Goal: Information Seeking & Learning: Find specific fact

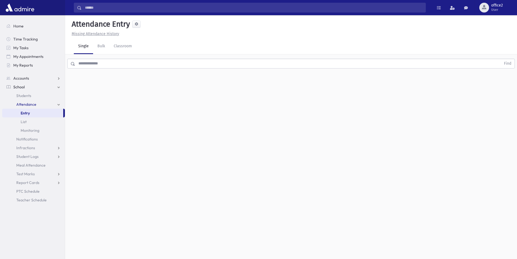
click at [43, 104] on link "Attendance" at bounding box center [33, 104] width 63 height 9
click at [40, 103] on link "Attendance" at bounding box center [33, 104] width 63 height 9
click at [34, 119] on link "List" at bounding box center [33, 121] width 63 height 9
click at [43, 105] on link "Attendance" at bounding box center [33, 104] width 63 height 9
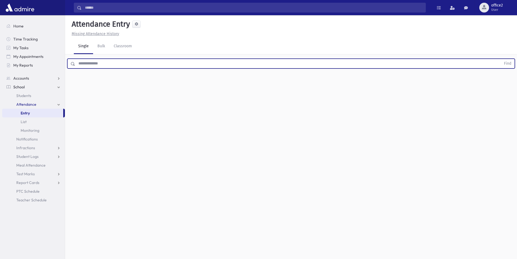
click at [212, 62] on input "text" at bounding box center [288, 64] width 426 height 10
click at [211, 62] on input "text" at bounding box center [288, 64] width 426 height 10
type input "*****"
click at [501, 59] on button "Find" at bounding box center [508, 63] width 14 height 9
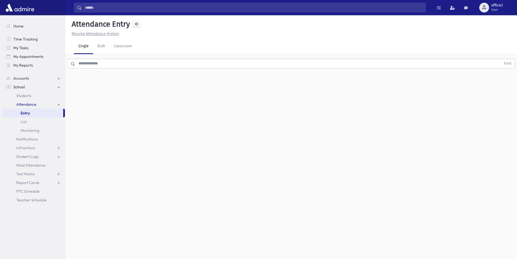
click at [106, 64] on input "text" at bounding box center [288, 64] width 426 height 10
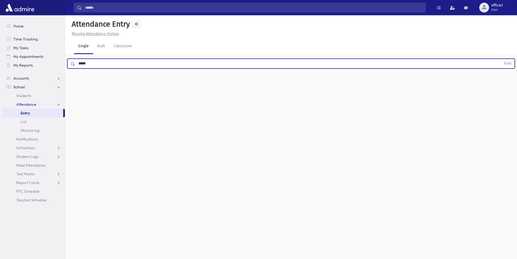
type input "*****"
click at [501, 59] on button "Find" at bounding box center [508, 63] width 14 height 9
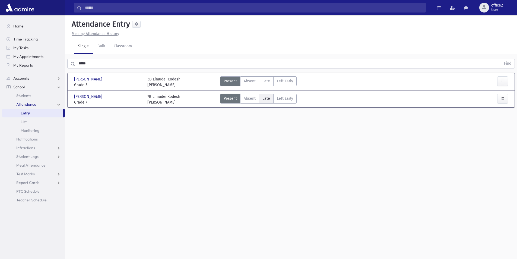
click at [271, 99] on label "Late L" at bounding box center [266, 99] width 15 height 10
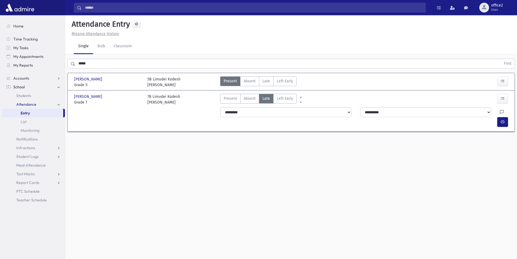
click at [500, 113] on icon at bounding box center [502, 112] width 4 height 5
click at [478, 147] on textarea "Note" at bounding box center [479, 140] width 64 height 21
type textarea "*****"
click at [502, 178] on button "Save" at bounding box center [502, 180] width 15 height 10
click at [503, 120] on icon "button" at bounding box center [503, 122] width 4 height 5
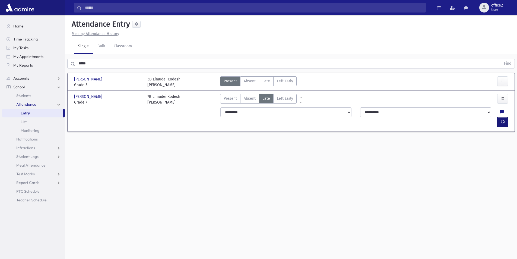
click at [504, 120] on icon "button" at bounding box center [503, 122] width 4 height 5
click at [101, 59] on input "*****" at bounding box center [288, 64] width 426 height 10
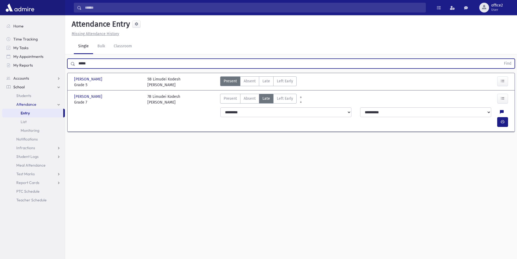
click at [101, 59] on input "*****" at bounding box center [288, 64] width 426 height 10
drag, startPoint x: 99, startPoint y: 59, endPoint x: 96, endPoint y: 58, distance: 2.8
click at [98, 59] on input "*****" at bounding box center [288, 64] width 426 height 10
type input "*"
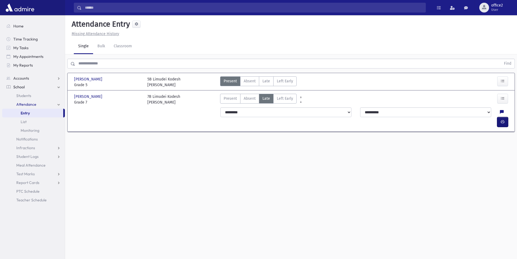
click at [510, 117] on div at bounding box center [504, 122] width 13 height 10
click at [508, 117] on button "button" at bounding box center [503, 122] width 11 height 10
click at [502, 4] on span "office2" at bounding box center [498, 5] width 12 height 4
click at [32, 93] on link "Students" at bounding box center [33, 95] width 63 height 9
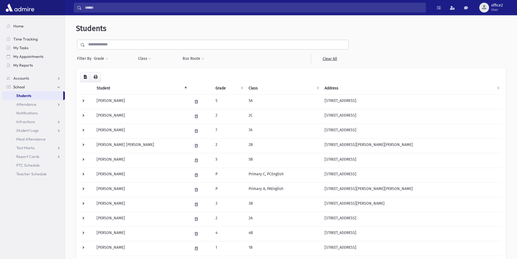
click at [155, 46] on input "text" at bounding box center [216, 45] width 263 height 10
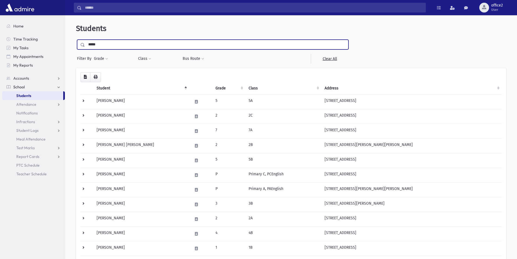
type input "*****"
click at [76, 40] on input "submit" at bounding box center [83, 43] width 15 height 7
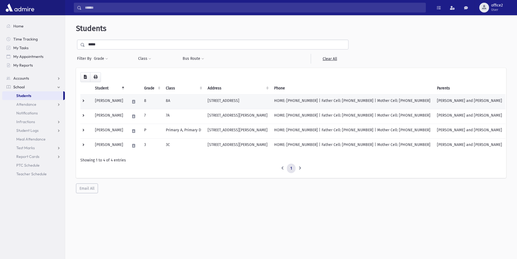
click at [477, 99] on td "EICHENTHAL, Simcha and Sora" at bounding box center [470, 101] width 72 height 15
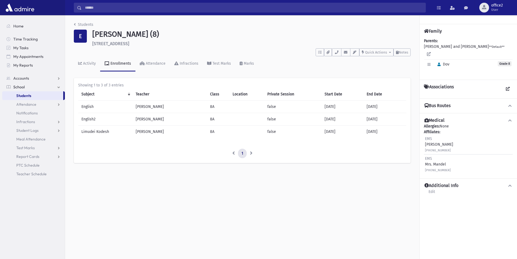
click at [469, 103] on button "Bus Routes" at bounding box center [468, 106] width 89 height 6
click at [456, 103] on button "Bus Routes" at bounding box center [468, 106] width 89 height 6
click at [461, 103] on button "Bus Routes" at bounding box center [468, 106] width 89 height 6
click at [460, 103] on button "Bus Routes" at bounding box center [468, 106] width 89 height 6
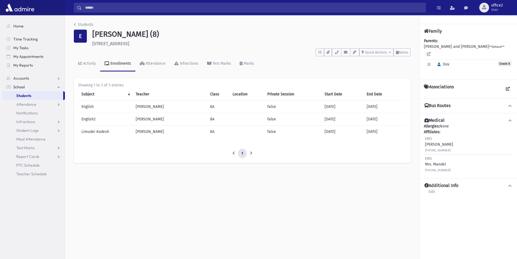
click at [460, 104] on div "Bus Routes" at bounding box center [469, 105] width 98 height 15
click at [54, 95] on link "Students" at bounding box center [32, 95] width 61 height 9
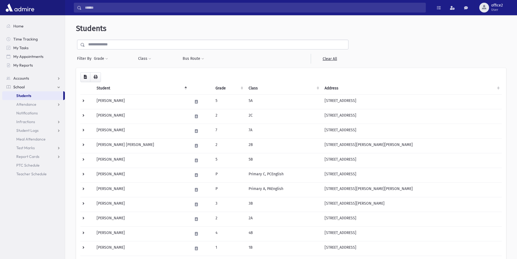
click at [137, 45] on input "text" at bounding box center [216, 45] width 263 height 10
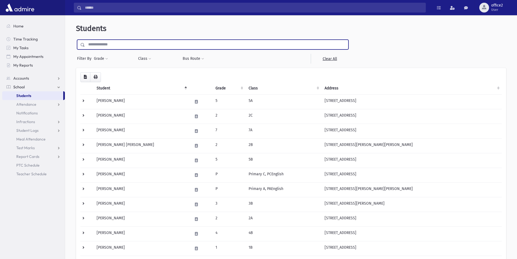
type input "*"
type input "******"
click at [76, 40] on input "submit" at bounding box center [83, 43] width 15 height 7
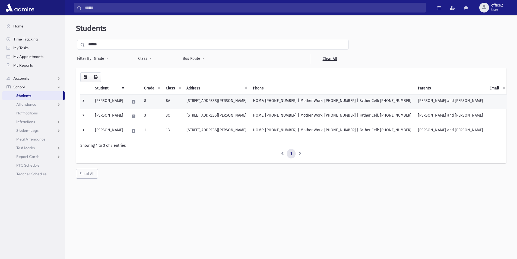
click at [279, 106] on td "HOME: [PHONE_NUMBER] | Mother Work: [PHONE_NUMBER] | Father Cell: [PHONE_NUMBER]" at bounding box center [332, 101] width 165 height 15
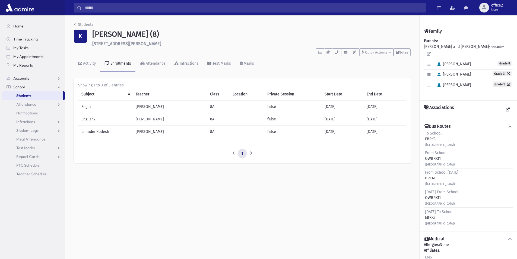
click at [451, 134] on div "To School EBRK3 (Cedar St & Pine St)" at bounding box center [440, 138] width 30 height 17
click at [436, 131] on span "To School" at bounding box center [433, 133] width 17 height 5
click at [435, 124] on h4 "Bus Routes" at bounding box center [438, 127] width 26 height 6
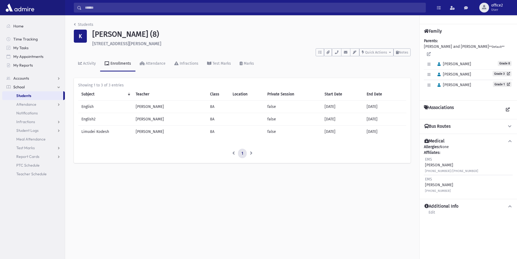
click at [435, 124] on h4 "Bus Routes" at bounding box center [438, 127] width 26 height 6
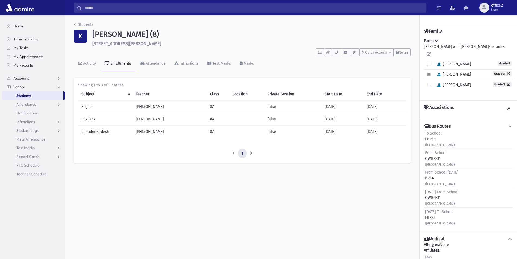
click at [438, 131] on span "To School" at bounding box center [433, 133] width 17 height 5
click at [447, 135] on div "To School EBRK3 (Cedar St & Pine St)" at bounding box center [440, 138] width 30 height 17
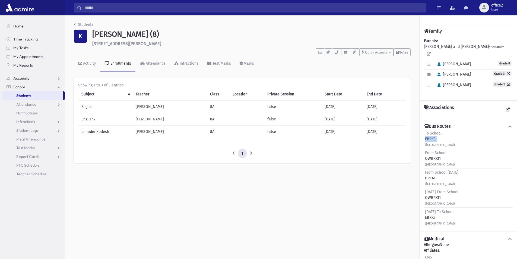
click at [447, 135] on div "To School EBRK3 (Cedar St & Pine St)" at bounding box center [440, 138] width 30 height 17
click at [438, 149] on div "From School OWBRK11 (Forest Park Cir & Pine St , Cedar St & Pine St)" at bounding box center [468, 159] width 89 height 20
click at [437, 143] on small "(Cedar St & Pine St)" at bounding box center [440, 145] width 30 height 4
click at [40, 97] on link "Students" at bounding box center [32, 95] width 61 height 9
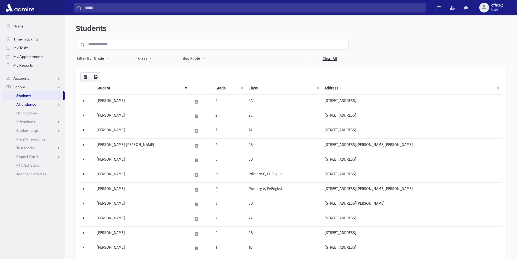
click at [39, 105] on link "Attendance" at bounding box center [33, 104] width 63 height 9
click at [33, 112] on link "Entry" at bounding box center [33, 113] width 63 height 9
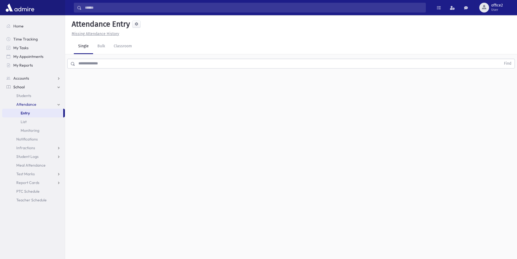
click at [89, 61] on input "text" at bounding box center [288, 64] width 426 height 10
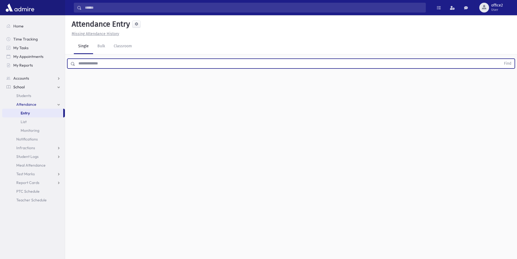
click at [89, 61] on input "text" at bounding box center [288, 64] width 426 height 10
click at [501, 59] on button "Find" at bounding box center [508, 63] width 14 height 9
click at [167, 82] on div "2C Limudei Kodesh Rabbi Bodenheimer" at bounding box center [163, 81] width 33 height 11
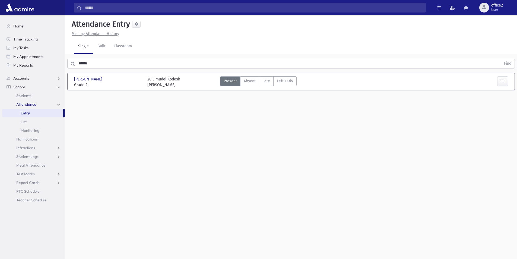
click at [169, 87] on div "2C Limudei Kodesh Rabbi Bodenheimer" at bounding box center [163, 81] width 33 height 11
click at [103, 68] on input "******" at bounding box center [288, 64] width 426 height 10
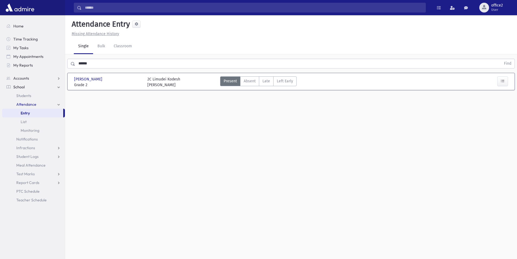
drag, startPoint x: 70, startPoint y: 78, endPoint x: 181, endPoint y: 86, distance: 111.1
click at [181, 86] on div "Mendell, Michoel Mendell, Michoel Grade 2 Grade 2 2C Limudei Kodesh Rabbi Boden…" at bounding box center [291, 81] width 444 height 12
copy div "Mendell, Michoel Mendell, Michoel Grade 2 Grade 2 2C Limudei Kodesh Rabbi Boden…"
click at [156, 83] on div "2C Limudei Kodesh Rabbi Bodenheimer" at bounding box center [163, 81] width 33 height 11
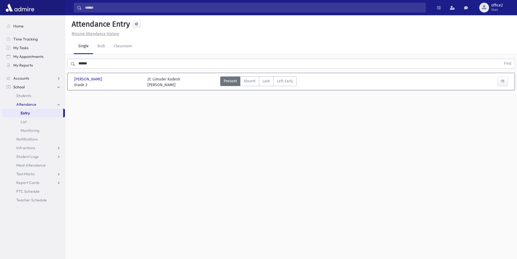
click at [156, 83] on div "2C Limudei Kodesh Rabbi Bodenheimer" at bounding box center [163, 81] width 33 height 11
click at [156, 82] on div "2C Limudei Kodesh Rabbi Bodenheimer" at bounding box center [163, 81] width 33 height 11
click at [156, 81] on div "2C Limudei Kodesh Rabbi Bodenheimer" at bounding box center [163, 81] width 33 height 11
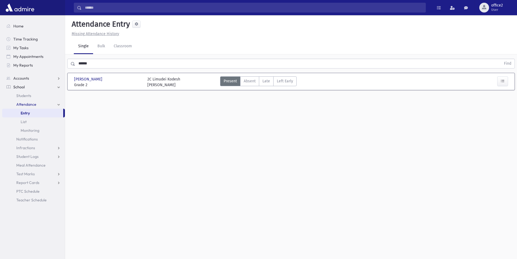
click at [156, 81] on div "2C Limudei Kodesh Rabbi Bodenheimer" at bounding box center [163, 81] width 33 height 11
drag, startPoint x: 71, startPoint y: 79, endPoint x: 182, endPoint y: 83, distance: 111.2
click at [182, 83] on div "Mendell, Michoel Mendell, Michoel Grade 2 Grade 2 2C Limudei Kodesh Rabbi Boden…" at bounding box center [291, 81] width 444 height 12
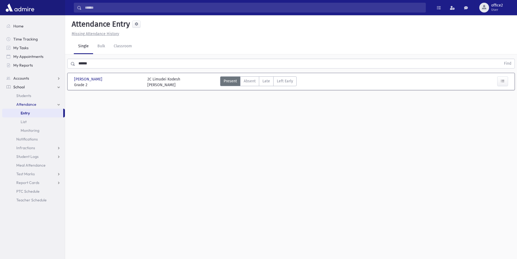
click at [180, 84] on div "2C Limudei Kodesh Rabbi Bodenheimer" at bounding box center [163, 81] width 33 height 11
drag, startPoint x: 70, startPoint y: 78, endPoint x: 180, endPoint y: 77, distance: 109.5
click at [180, 77] on div "Mendell, Michoel Mendell, Michoel Grade 2 Grade 2 2C Limudei Kodesh Rabbi Boden…" at bounding box center [291, 81] width 444 height 12
drag, startPoint x: 163, startPoint y: 79, endPoint x: 155, endPoint y: 79, distance: 7.9
click at [162, 79] on div "2C Limudei Kodesh Rabbi Bodenheimer" at bounding box center [163, 81] width 33 height 11
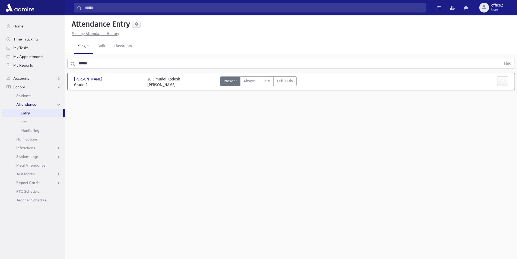
click at [153, 78] on div "2C Limudei Kodesh Rabbi Bodenheimer" at bounding box center [163, 81] width 33 height 11
drag, startPoint x: 151, startPoint y: 78, endPoint x: 72, endPoint y: 80, distance: 79.3
click at [72, 80] on div "Mendell, Michoel Mendell, Michoel Grade 2 Grade 2 2C Limudei Kodesh Rabbi Boden…" at bounding box center [291, 81] width 444 height 12
copy div "Mendell, Michoel Mendell, Michoel Grade 2 Grade 2 2C"
drag, startPoint x: 126, startPoint y: 66, endPoint x: 0, endPoint y: 51, distance: 126.6
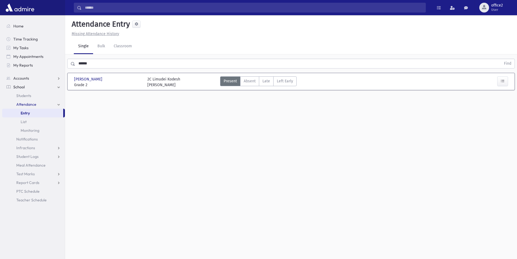
click at [0, 55] on div "Search Results All Accounts" at bounding box center [258, 135] width 517 height 271
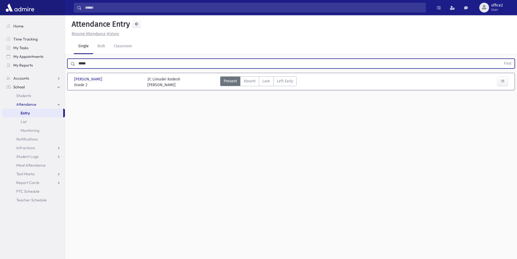
click at [501, 59] on button "Find" at bounding box center [508, 63] width 14 height 9
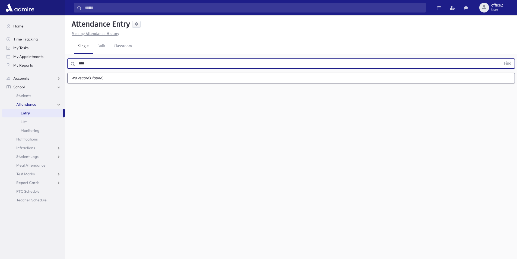
type input "****"
click at [501, 59] on button "Find" at bounding box center [508, 63] width 14 height 9
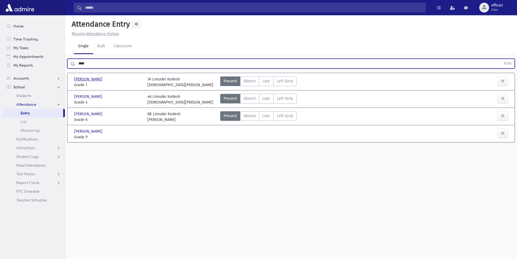
click at [88, 79] on span "Wolff, Tzvi" at bounding box center [88, 79] width 29 height 6
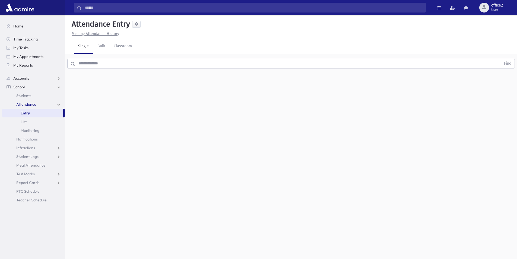
click at [89, 65] on input "text" at bounding box center [288, 64] width 426 height 10
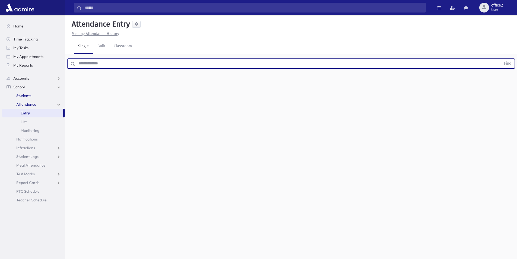
click at [26, 96] on span "Students" at bounding box center [23, 95] width 15 height 5
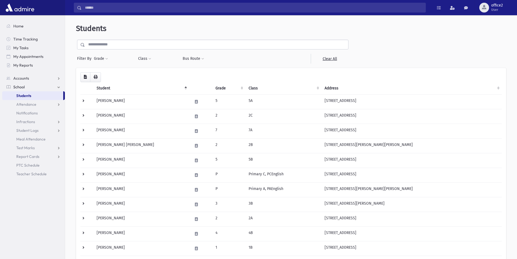
click at [119, 46] on input "text" at bounding box center [216, 45] width 263 height 10
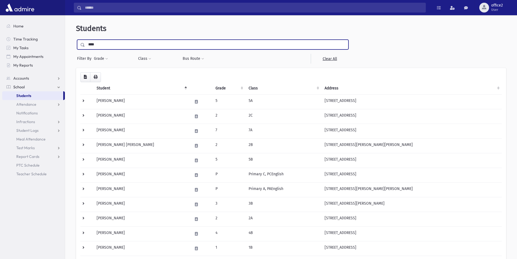
type input "****"
click at [76, 40] on input "submit" at bounding box center [83, 43] width 15 height 7
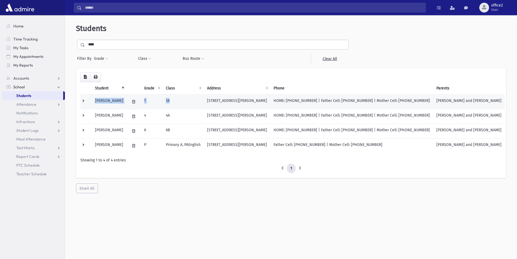
drag, startPoint x: 93, startPoint y: 99, endPoint x: 169, endPoint y: 102, distance: 75.3
click at [169, 102] on tr "[PERSON_NAME] 1 1A [STREET_ADDRESS][PERSON_NAME] HOME: [PHONE_NUMBER] | Father …" at bounding box center [292, 101] width 425 height 15
copy tr "[PERSON_NAME] 1 1A"
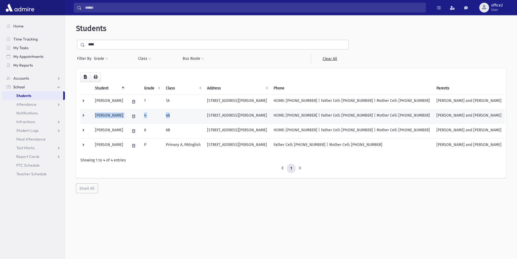
drag, startPoint x: 95, startPoint y: 114, endPoint x: 165, endPoint y: 117, distance: 70.9
click at [189, 115] on tr "[PERSON_NAME] 4 4A [STREET_ADDRESS][PERSON_NAME] HOME: [PHONE_NUMBER] | Father …" at bounding box center [292, 116] width 425 height 15
copy tr "[PERSON_NAME] 4 4A"
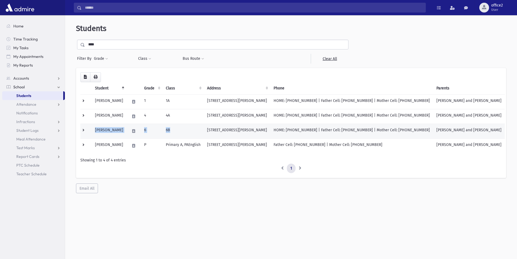
drag, startPoint x: 95, startPoint y: 130, endPoint x: 180, endPoint y: 134, distance: 85.1
click at [180, 134] on tr "[PERSON_NAME] 6 6B [STREET_ADDRESS][PERSON_NAME] HOME: [PHONE_NUMBER] | Father …" at bounding box center [292, 131] width 425 height 15
copy tr "[PERSON_NAME] 6 6B"
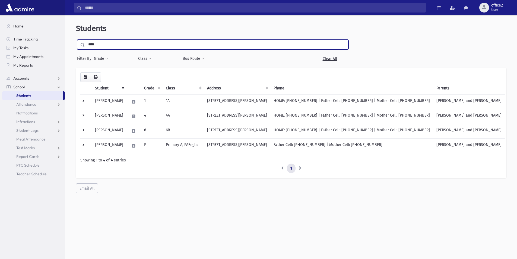
drag, startPoint x: 161, startPoint y: 46, endPoint x: 0, endPoint y: 21, distance: 162.4
click at [0, 32] on div "Search Results All Accounts" at bounding box center [258, 136] width 517 height 273
type input "******"
click at [76, 40] on input "submit" at bounding box center [83, 43] width 15 height 7
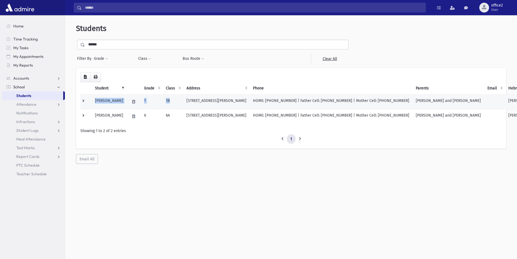
drag, startPoint x: 94, startPoint y: 100, endPoint x: 173, endPoint y: 102, distance: 79.1
click at [178, 104] on tr "[PERSON_NAME] 1 [STREET_ADDRESS][PERSON_NAME] HOME: [PHONE_NUMBER] | Father Cel…" at bounding box center [310, 101] width 460 height 15
copy tr "[PERSON_NAME] 1 1B"
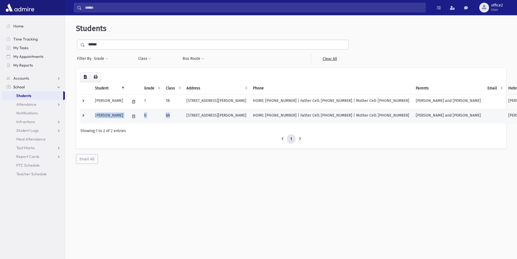
drag, startPoint x: 97, startPoint y: 114, endPoint x: 181, endPoint y: 117, distance: 84.0
click at [181, 117] on tr "[PERSON_NAME] 6 6A [STREET_ADDRESS][PERSON_NAME] HOME: [PHONE_NUMBER] | Father …" at bounding box center [310, 116] width 460 height 15
drag, startPoint x: 94, startPoint y: 115, endPoint x: 177, endPoint y: 116, distance: 83.1
click at [177, 116] on tr "[PERSON_NAME] 6 6A [STREET_ADDRESS][PERSON_NAME] HOME: [PHONE_NUMBER] | Father …" at bounding box center [310, 116] width 460 height 15
copy tr "[PERSON_NAME] 6 6A"
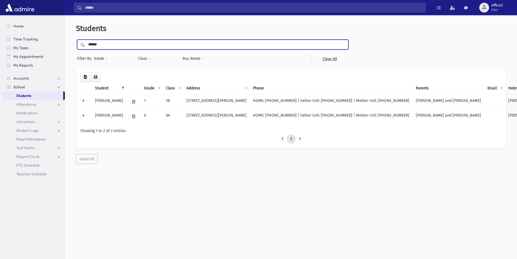
drag, startPoint x: 122, startPoint y: 42, endPoint x: 0, endPoint y: 23, distance: 123.7
click at [0, 30] on div "Search Results All Accounts" at bounding box center [258, 136] width 517 height 273
type input "*"
type input "****"
click at [76, 40] on input "submit" at bounding box center [83, 43] width 15 height 7
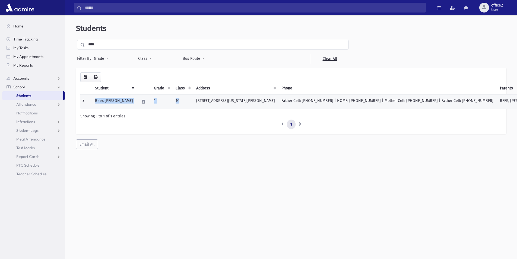
drag, startPoint x: 145, startPoint y: 103, endPoint x: 175, endPoint y: 104, distance: 30.2
click at [175, 104] on tr "Beer, [PERSON_NAME] 1 1C [STREET_ADDRESS][US_STATE][PERSON_NAME] Father Cell: […" at bounding box center [344, 101] width 528 height 15
click at [0, 36] on div "Search Results All Accounts" at bounding box center [258, 136] width 517 height 273
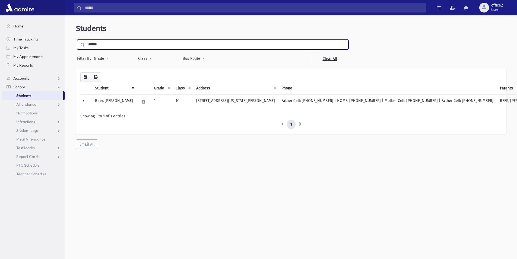
type input "******"
click at [76, 40] on input "submit" at bounding box center [83, 43] width 15 height 7
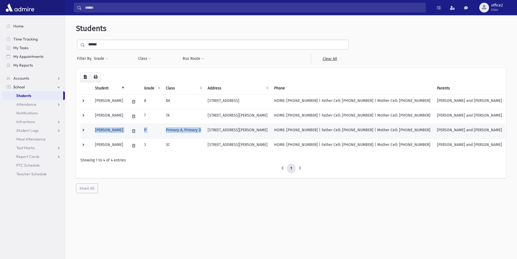
drag, startPoint x: 96, startPoint y: 130, endPoint x: 207, endPoint y: 135, distance: 111.2
click at [207, 135] on tr "[PERSON_NAME] Primary A, Primary D [STREET_ADDRESS][PERSON_NAME] HOME: [PHONE_N…" at bounding box center [292, 131] width 425 height 15
click at [187, 130] on td "Primary A, Primary D" at bounding box center [184, 131] width 42 height 15
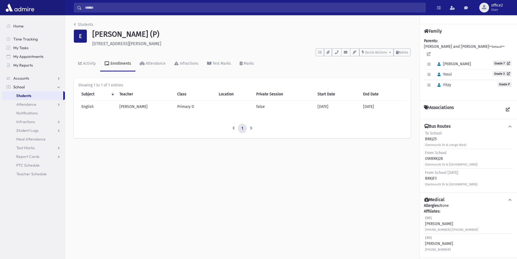
click at [51, 96] on link "Students" at bounding box center [32, 95] width 61 height 9
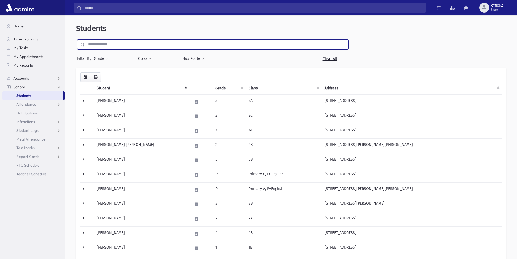
click at [139, 47] on input "text" at bounding box center [216, 45] width 263 height 10
type input "********"
click at [76, 40] on input "submit" at bounding box center [83, 43] width 15 height 7
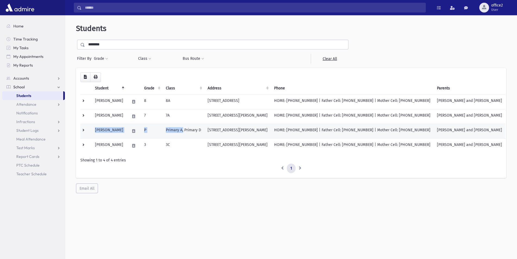
drag, startPoint x: 94, startPoint y: 131, endPoint x: 189, endPoint y: 133, distance: 94.8
click at [189, 133] on tr "Eichenthal, Yitzy P Primary A, Primary D 17 Lehigh Blvd Jackson, NJ 08527 HOME:…" at bounding box center [292, 131] width 425 height 15
copy tr "Eichenthal, Yitzy P Primary A,"
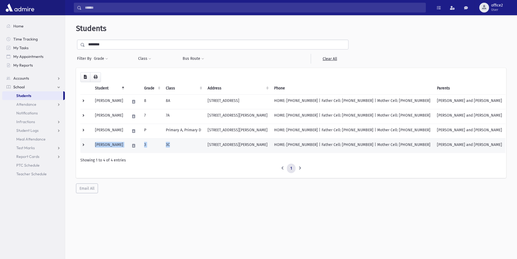
drag, startPoint x: 94, startPoint y: 144, endPoint x: 176, endPoint y: 146, distance: 82.6
click at [176, 146] on tr "Eichenthal, Yossi 3 3C 17 Lehigh Blvd Jackson, NJ 08527 HOME: (732) 370-3175 | …" at bounding box center [292, 145] width 425 height 15
copy tr "Eichenthal, Yossi 3 3C"
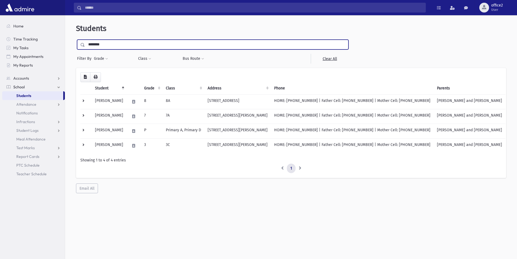
drag, startPoint x: 123, startPoint y: 43, endPoint x: 0, endPoint y: 1, distance: 129.6
click at [14, 30] on div "Search Results All Accounts" at bounding box center [258, 136] width 517 height 273
type input "*****"
click at [76, 40] on input "submit" at bounding box center [83, 43] width 15 height 7
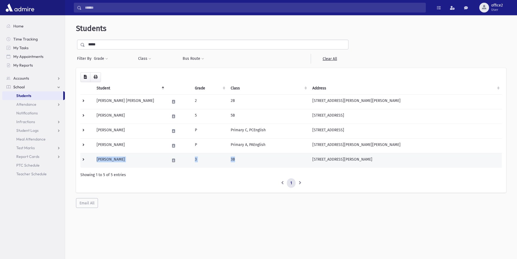
drag, startPoint x: 233, startPoint y: 158, endPoint x: 95, endPoint y: 158, distance: 137.7
click at [95, 158] on tr "[PERSON_NAME] 3 3B [STREET_ADDRESS][PERSON_NAME] HOME: [PHONE_NUMBER] | Father …" at bounding box center [291, 160] width 422 height 15
copy tr "Adlerstein, Moshe 3 3B"
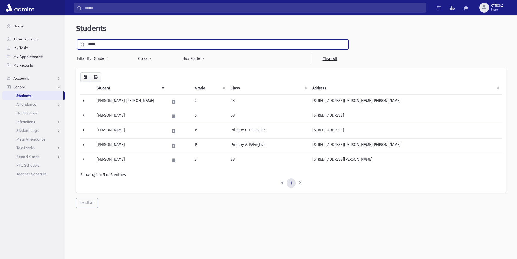
drag, startPoint x: 122, startPoint y: 47, endPoint x: 0, endPoint y: 36, distance: 122.5
click at [0, 37] on div "Search Results All Accounts" at bounding box center [258, 136] width 517 height 273
type input "****"
click at [76, 40] on input "submit" at bounding box center [83, 43] width 15 height 7
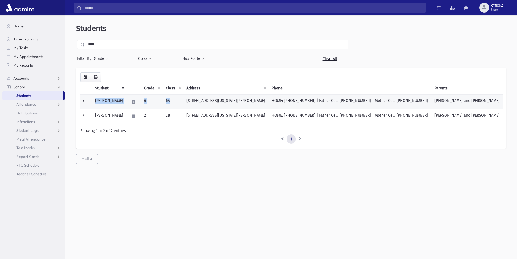
drag, startPoint x: 96, startPoint y: 99, endPoint x: 176, endPoint y: 101, distance: 79.6
click at [176, 101] on tr "Padawer, Ahron 6 6A 5 California Drive Jackson, NJ 08527 HOME: (732) 364-7611 |…" at bounding box center [291, 101] width 423 height 15
copy tr "Padawer, Ahron 6 6A"
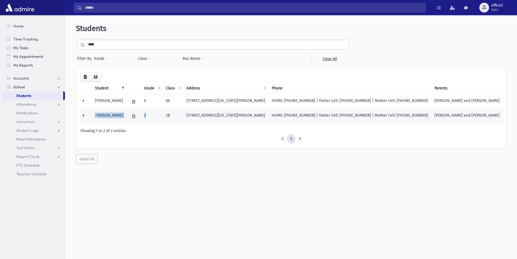
drag, startPoint x: 99, startPoint y: 115, endPoint x: 152, endPoint y: 117, distance: 52.5
click at [152, 117] on tr "Padawer, Moshe 2 2B 5 California Drive Jackson, NJ 08527 HOME: (732) 364-7611 |…" at bounding box center [291, 116] width 423 height 15
drag, startPoint x: 175, startPoint y: 116, endPoint x: 89, endPoint y: 115, distance: 86.1
click at [89, 115] on tr "Padawer, Moshe 2 2B 5 California Drive Jackson, NJ 08527 HOME: (732) 364-7611 |…" at bounding box center [291, 116] width 423 height 15
copy tr "Padawer, Moshe 2 2B"
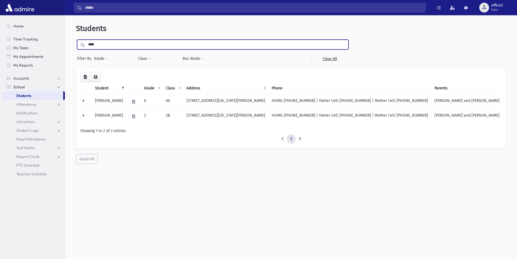
drag, startPoint x: 246, startPoint y: 46, endPoint x: 0, endPoint y: 5, distance: 249.5
click at [0, 11] on div "Search Results All Accounts" at bounding box center [258, 136] width 517 height 273
type input "******"
click at [76, 40] on input "submit" at bounding box center [83, 43] width 15 height 7
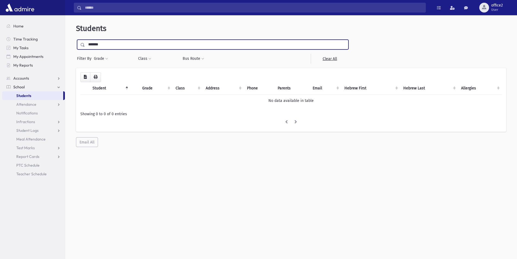
drag, startPoint x: 116, startPoint y: 48, endPoint x: 93, endPoint y: 45, distance: 22.4
click at [93, 45] on input "******" at bounding box center [216, 45] width 263 height 10
type input "****"
click at [76, 40] on input "submit" at bounding box center [83, 43] width 15 height 7
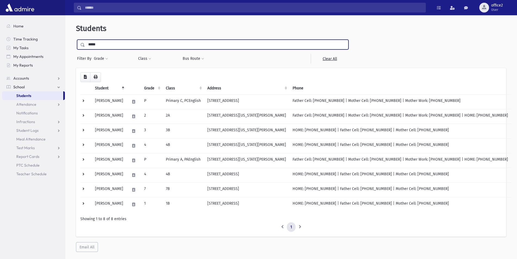
drag, startPoint x: 129, startPoint y: 44, endPoint x: 0, endPoint y: 45, distance: 129.0
click at [0, 49] on div "Search Results All Accounts" at bounding box center [258, 136] width 517 height 273
type input "*****"
click at [76, 40] on input "submit" at bounding box center [83, 43] width 15 height 7
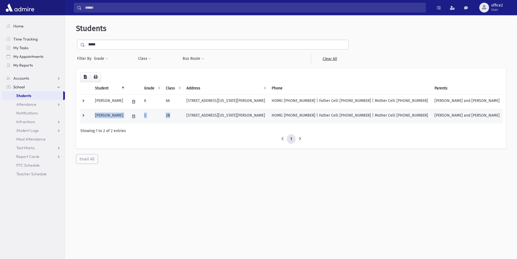
drag, startPoint x: 93, startPoint y: 113, endPoint x: 178, endPoint y: 115, distance: 85.1
click at [178, 115] on tr "[PERSON_NAME] 2 2B [STREET_ADDRESS][US_STATE][PERSON_NAME] HOME: [PHONE_NUMBER]…" at bounding box center [291, 116] width 423 height 15
copy tr "Padawer, Moshe 2 2B"
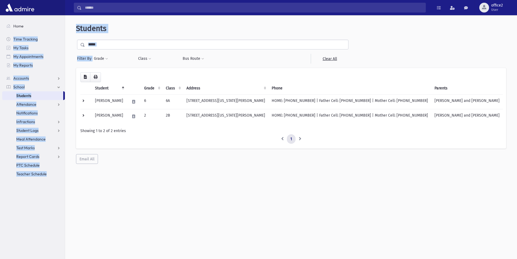
click at [6, 35] on div "Search Results All Accounts" at bounding box center [258, 136] width 517 height 273
click at [125, 44] on input "*****" at bounding box center [216, 45] width 263 height 10
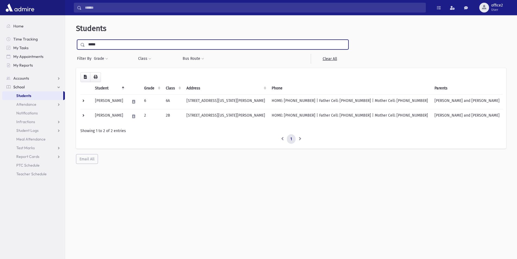
click at [125, 44] on input "*****" at bounding box center [216, 45] width 263 height 10
type input "******"
click at [76, 40] on input "submit" at bounding box center [83, 43] width 15 height 7
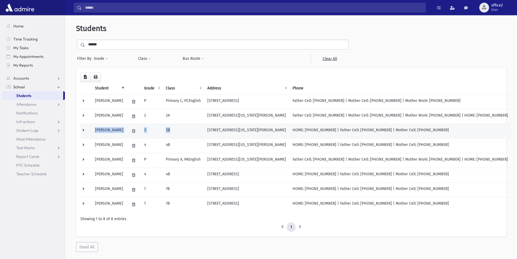
drag, startPoint x: 93, startPoint y: 130, endPoint x: 193, endPoint y: 131, distance: 100.5
click at [199, 132] on tr "[PERSON_NAME] 3 3B [STREET_ADDRESS][US_STATE][PERSON_NAME] HOME: [PHONE_NUMBER]…" at bounding box center [295, 131] width 431 height 15
copy tr "[PERSON_NAME] 3 3B"
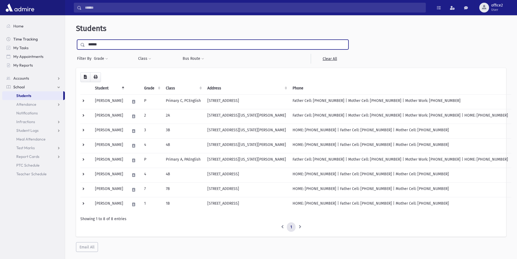
drag, startPoint x: 170, startPoint y: 45, endPoint x: 15, endPoint y: 36, distance: 155.1
click at [15, 36] on div "Search Results All Accounts" at bounding box center [258, 136] width 517 height 273
type input "*****"
click at [76, 40] on input "submit" at bounding box center [83, 43] width 15 height 7
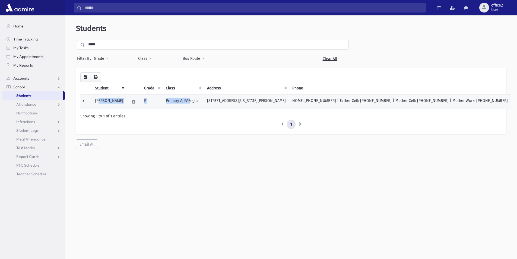
drag, startPoint x: 115, startPoint y: 105, endPoint x: 198, endPoint y: 106, distance: 83.4
click at [198, 106] on tr "[PERSON_NAME] P Primary A, PAEnglish [STREET_ADDRESS][US_STATE][PERSON_NAME] HO…" at bounding box center [295, 101] width 431 height 15
click at [200, 103] on td "Primary A, PAEnglish" at bounding box center [183, 101] width 41 height 15
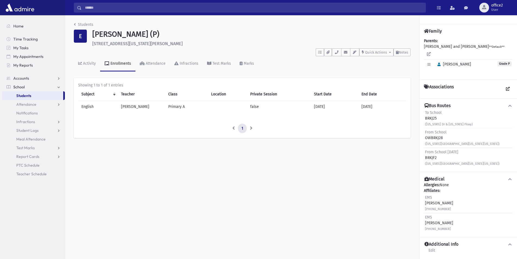
click at [32, 96] on link "Students" at bounding box center [32, 95] width 61 height 9
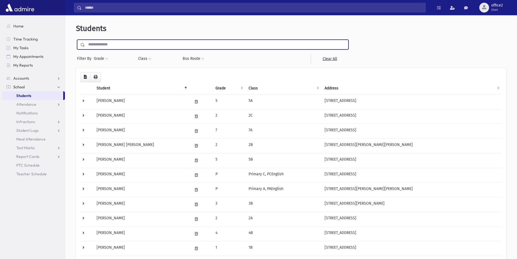
click at [113, 43] on input "text" at bounding box center [216, 45] width 263 height 10
type input "*****"
click at [76, 40] on input "submit" at bounding box center [83, 43] width 15 height 7
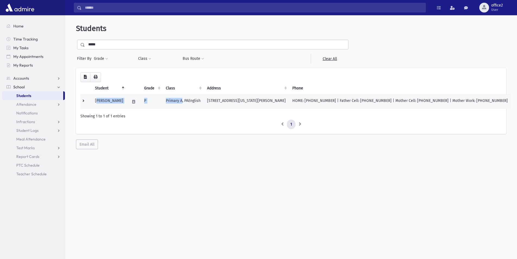
drag, startPoint x: 97, startPoint y: 102, endPoint x: 189, endPoint y: 104, distance: 92.4
click at [189, 104] on tr "Emert, Aryeh Leib P Primary A, PAEnglish 19 California Drive Jackson, NJ 08527 …" at bounding box center [295, 101] width 431 height 15
drag, startPoint x: 95, startPoint y: 100, endPoint x: 189, endPoint y: 105, distance: 94.4
click at [189, 105] on tr "Emert, Aryeh Leib P Primary A, PAEnglish 19 California Drive Jackson, NJ 08527 …" at bounding box center [295, 101] width 431 height 15
copy tr "Emert, Aryeh Leib P Primary A"
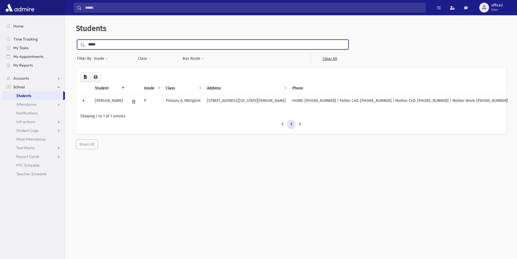
drag, startPoint x: 280, startPoint y: 44, endPoint x: 0, endPoint y: 12, distance: 281.6
click at [0, 12] on div "Search Results All Accounts" at bounding box center [258, 136] width 517 height 273
type input "******"
click at [76, 40] on input "submit" at bounding box center [83, 43] width 15 height 7
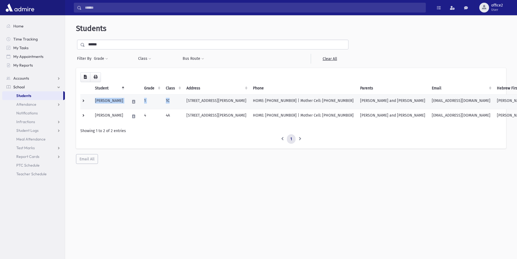
drag, startPoint x: 120, startPoint y: 102, endPoint x: 183, endPoint y: 101, distance: 63.0
click at [183, 101] on tr "[PERSON_NAME] 1 1C [STREET_ADDRESS][PERSON_NAME] HOME: [PHONE_NUMBER] | Mother …" at bounding box center [304, 101] width 448 height 15
drag, startPoint x: 109, startPoint y: 42, endPoint x: 0, endPoint y: 27, distance: 109.7
click at [0, 55] on div "Search Results All Accounts" at bounding box center [258, 136] width 517 height 273
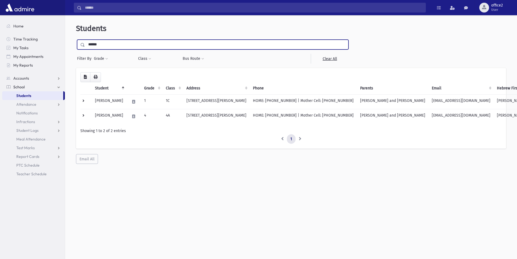
type input "******"
click at [76, 40] on input "submit" at bounding box center [83, 43] width 15 height 7
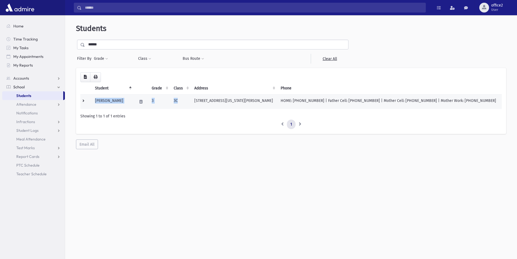
drag, startPoint x: 123, startPoint y: 100, endPoint x: 188, endPoint y: 101, distance: 65.2
click at [188, 101] on tr "Gofman, Henoch Moshe 3 3C 58 Pennsylvania Avenue Jackson, NJ 08527 HOME: (732) …" at bounding box center [291, 101] width 422 height 15
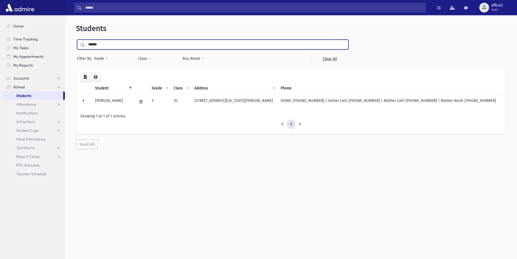
drag, startPoint x: 222, startPoint y: 47, endPoint x: 0, endPoint y: 8, distance: 225.6
click at [0, 22] on div "Search Results All Accounts" at bounding box center [258, 136] width 517 height 273
type input "*****"
click at [76, 40] on input "submit" at bounding box center [83, 43] width 15 height 7
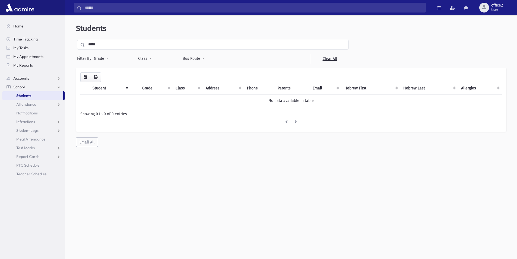
click at [204, 179] on div "Students ***** Filter By Grade * * * * * * * * * Filter Class ********* ** ** *" at bounding box center [291, 139] width 452 height 244
click at [114, 45] on input "*****" at bounding box center [216, 45] width 263 height 10
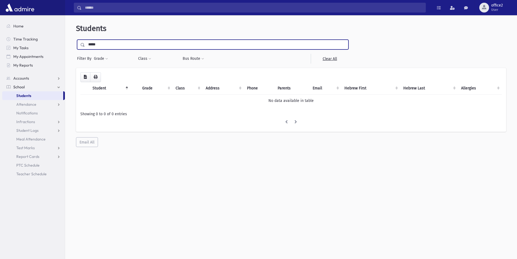
type input "*****"
click at [76, 40] on input "submit" at bounding box center [83, 43] width 15 height 7
drag, startPoint x: 115, startPoint y: 45, endPoint x: 0, endPoint y: 41, distance: 114.7
click at [0, 41] on div "Search Results All Accounts" at bounding box center [258, 136] width 517 height 273
type input "****"
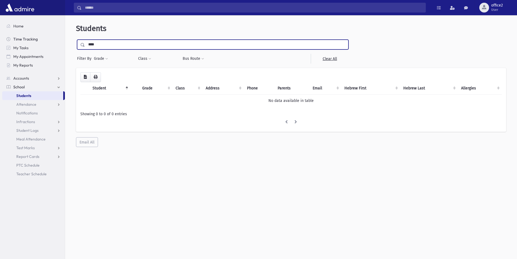
click at [76, 40] on input "submit" at bounding box center [83, 43] width 15 height 7
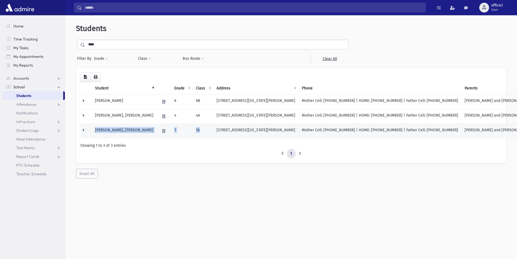
drag, startPoint x: 97, startPoint y: 129, endPoint x: 197, endPoint y: 133, distance: 100.0
click at [197, 133] on tr "Bursztyn, Yaakov Gershon 1 1A 10 Alaska Avenue Jackson, NJ 08527 Mother Cell: (…" at bounding box center [306, 131] width 453 height 15
copy tr "Bursztyn, Yaakov Gershon 1 1A"
drag, startPoint x: 145, startPoint y: 43, endPoint x: 21, endPoint y: 41, distance: 124.2
click at [21, 41] on div "Search Results All Accounts" at bounding box center [258, 136] width 517 height 273
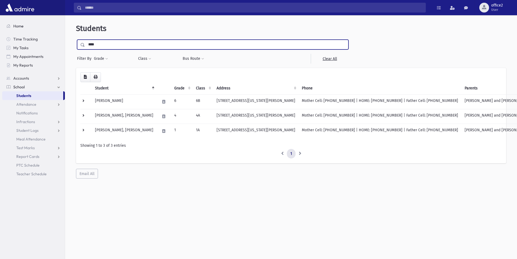
type input "****"
click at [76, 40] on input "submit" at bounding box center [83, 43] width 15 height 7
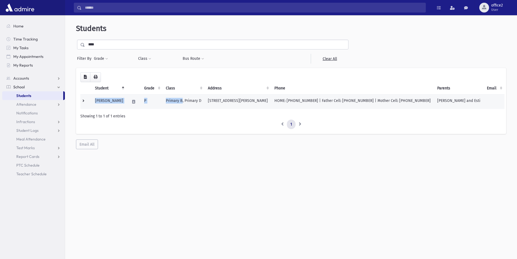
drag, startPoint x: 96, startPoint y: 99, endPoint x: 186, endPoint y: 101, distance: 89.9
click at [186, 101] on tr "Perlstein, Sholom P Primary B, Primary D 18 Red Cedar Run Jackson, NJ 08527 HOM…" at bounding box center [292, 101] width 425 height 15
copy tr "Perlstein, Sholom P Primary B"
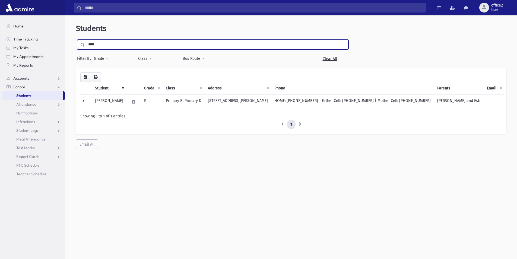
drag, startPoint x: 194, startPoint y: 42, endPoint x: 1, endPoint y: 9, distance: 196.0
click at [0, 21] on div "Search Results All Accounts" at bounding box center [258, 136] width 517 height 273
type input "*****"
click at [76, 40] on input "submit" at bounding box center [83, 43] width 15 height 7
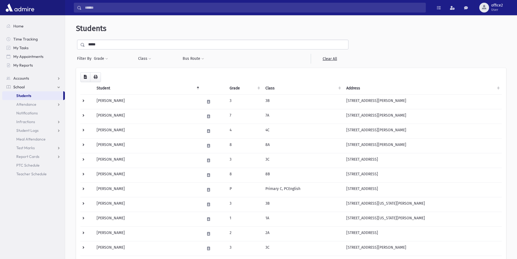
click at [132, 46] on input "*****" at bounding box center [216, 45] width 263 height 10
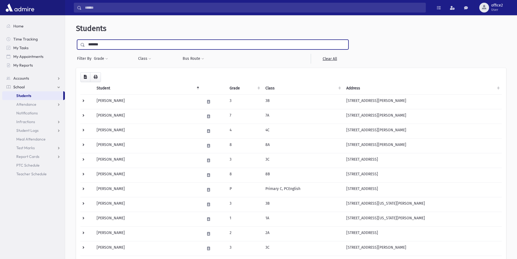
type input "*******"
click at [76, 40] on input "submit" at bounding box center [83, 43] width 15 height 7
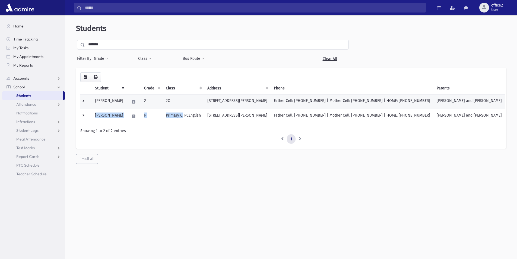
drag, startPoint x: 89, startPoint y: 114, endPoint x: 150, endPoint y: 106, distance: 61.3
click at [205, 115] on tr "[PERSON_NAME] P Primary C, PCEnglish [STREET_ADDRESS][PERSON_NAME] Father Cell:…" at bounding box center [292, 116] width 425 height 15
drag, startPoint x: 95, startPoint y: 100, endPoint x: 191, endPoint y: 101, distance: 96.4
click at [193, 102] on tr "Steinfeld, Elimelech Gavriel 2 2C 12 Red Cedar Run Jackson, NJ 08527 Father Cel…" at bounding box center [292, 101] width 425 height 15
copy tr "Steinfeld, Elimelech Gavriel 2 2C"
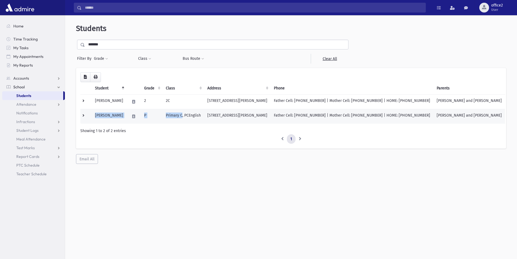
drag, startPoint x: 95, startPoint y: 115, endPoint x: 205, endPoint y: 120, distance: 110.4
click at [205, 120] on tr "Steinfeld, Michoel P Primary C, PCEnglish 12 Red Cedar Run Jackson, NJ 08527 Fa…" at bounding box center [292, 116] width 425 height 15
copy tr "Steinfeld, Michoel P Primary C"
drag, startPoint x: 214, startPoint y: 42, endPoint x: 0, endPoint y: 6, distance: 217.3
click at [0, 6] on div "Search Results All Accounts" at bounding box center [258, 136] width 517 height 273
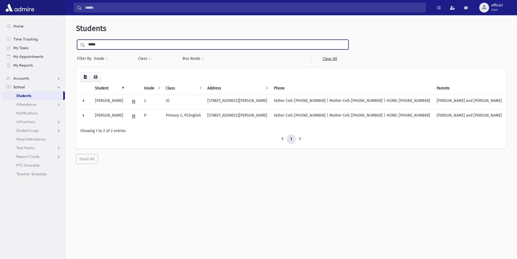
type input "*****"
click at [76, 40] on input "submit" at bounding box center [83, 43] width 15 height 7
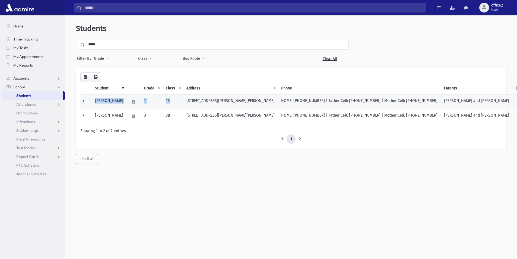
drag, startPoint x: 95, startPoint y: 100, endPoint x: 180, endPoint y: 103, distance: 85.1
click at [180, 103] on tr "[PERSON_NAME] 1 [STREET_ADDRESS][PERSON_NAME][PERSON_NAME] HOME: [PHONE_NUMBER]…" at bounding box center [306, 101] width 453 height 15
copy tr "Klugman, Refoel 1 1B"
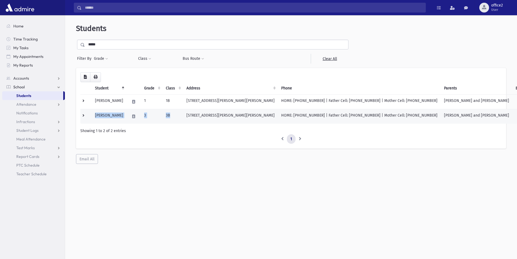
drag, startPoint x: 95, startPoint y: 115, endPoint x: 175, endPoint y: 118, distance: 80.2
click at [175, 118] on tr "Klugman, Shmuel 3 3B 172 Susan Drive Jackson, NJ 08527 HOME: (732) 207-7773 | F…" at bounding box center [306, 116] width 453 height 15
copy tr "Klugman, Shmuel 3 3B"
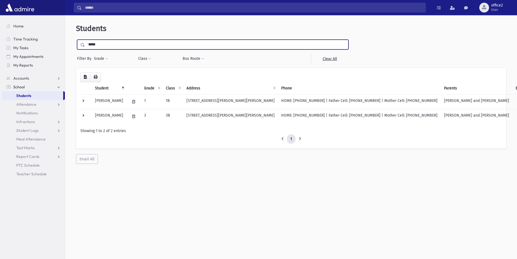
drag, startPoint x: 150, startPoint y: 47, endPoint x: 0, endPoint y: 28, distance: 151.4
click at [0, 34] on div "Search Results All Accounts" at bounding box center [258, 136] width 517 height 273
type input "****"
click at [76, 40] on input "submit" at bounding box center [83, 43] width 15 height 7
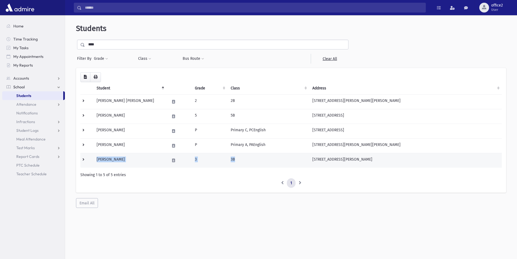
drag, startPoint x: 97, startPoint y: 158, endPoint x: 234, endPoint y: 159, distance: 137.2
click at [234, 159] on tr "Adlerstein, Moshe 3 3B 39 Marginal Road Jackson, NJ 08527 HOME: (732) 364-8984 …" at bounding box center [291, 160] width 422 height 15
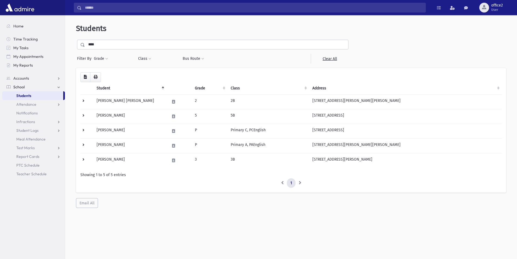
click at [0, 27] on div "Search Results All Accounts" at bounding box center [258, 136] width 517 height 273
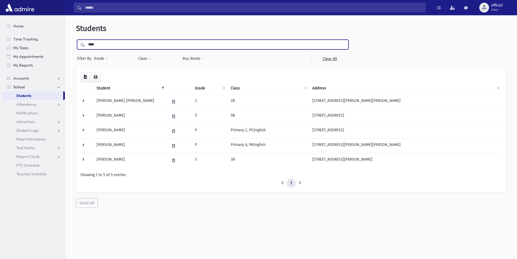
type input "****"
click at [76, 40] on input "submit" at bounding box center [83, 43] width 15 height 7
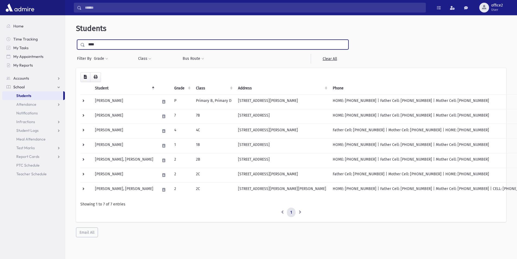
click at [108, 42] on input "****" at bounding box center [216, 45] width 263 height 10
type input "*******"
click at [76, 40] on input "submit" at bounding box center [83, 43] width 15 height 7
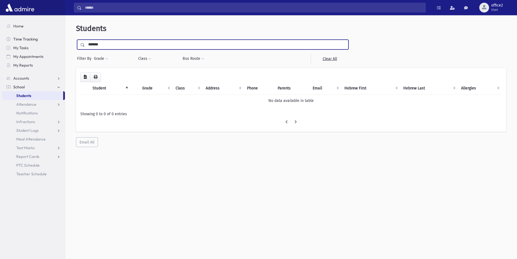
drag, startPoint x: 115, startPoint y: 45, endPoint x: 55, endPoint y: 42, distance: 60.4
click at [54, 43] on div "Search Results All Accounts" at bounding box center [258, 136] width 517 height 273
click at [100, 44] on input "*******" at bounding box center [216, 45] width 263 height 10
click at [104, 44] on input "*******" at bounding box center [216, 45] width 263 height 10
type input "******"
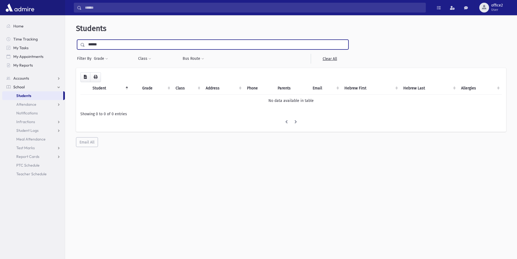
click at [76, 40] on input "submit" at bounding box center [83, 43] width 15 height 7
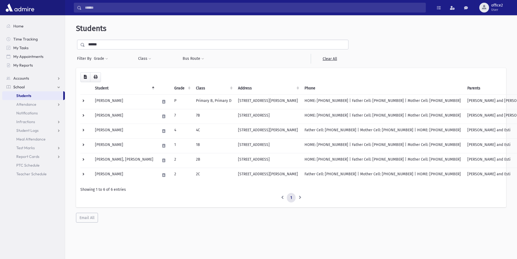
click at [161, 41] on input "******" at bounding box center [216, 45] width 263 height 10
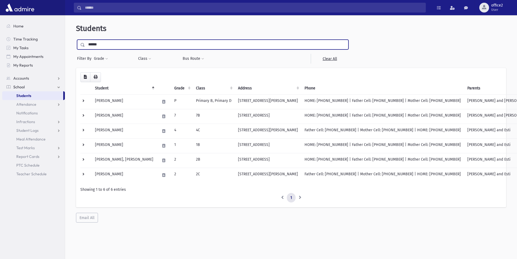
click at [161, 41] on input "******" at bounding box center [216, 45] width 263 height 10
type input "*******"
click at [76, 40] on input "submit" at bounding box center [83, 43] width 15 height 7
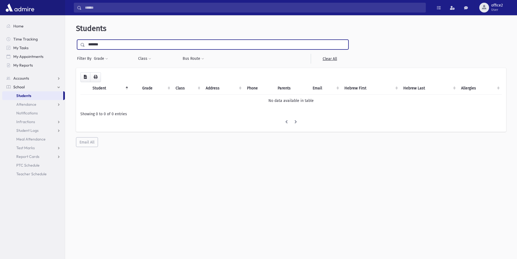
drag, startPoint x: 149, startPoint y: 40, endPoint x: 0, endPoint y: 62, distance: 151.1
click at [0, 62] on div "Search Results All Accounts" at bounding box center [258, 136] width 517 height 273
type input "****"
click at [76, 40] on input "submit" at bounding box center [83, 43] width 15 height 7
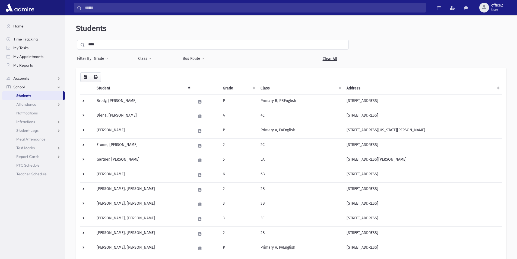
drag, startPoint x: 103, startPoint y: 46, endPoint x: 103, endPoint y: 43, distance: 3.0
click at [103, 46] on input "****" at bounding box center [216, 45] width 263 height 10
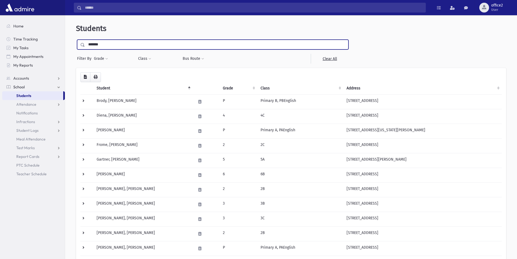
type input "*******"
click at [76, 40] on input "submit" at bounding box center [83, 43] width 15 height 7
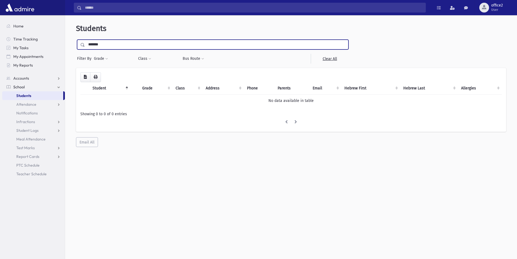
drag, startPoint x: 119, startPoint y: 43, endPoint x: 89, endPoint y: 46, distance: 30.5
click at [89, 46] on input "*******" at bounding box center [216, 45] width 263 height 10
type input "****"
click at [76, 40] on input "submit" at bounding box center [83, 43] width 15 height 7
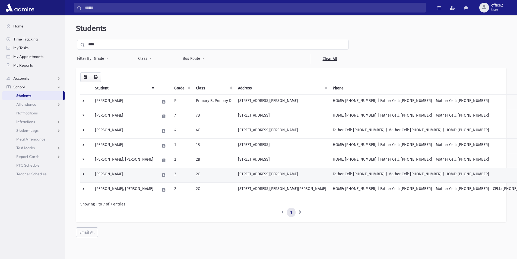
drag, startPoint x: 231, startPoint y: 174, endPoint x: 284, endPoint y: 176, distance: 52.2
click at [284, 176] on td "1 Dover Street Jackson, NJ 08527" at bounding box center [282, 175] width 95 height 15
click at [282, 174] on td "1 Dover Street Jackson, NJ 08527" at bounding box center [282, 175] width 95 height 15
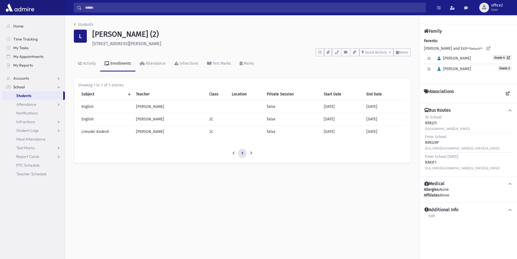
click at [54, 95] on link "Students" at bounding box center [32, 95] width 61 height 9
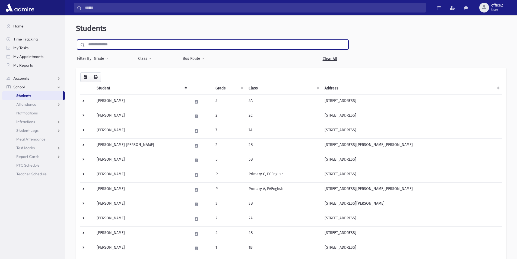
click at [127, 49] on input "text" at bounding box center [216, 45] width 263 height 10
type input "****"
click at [76, 40] on input "submit" at bounding box center [83, 43] width 15 height 7
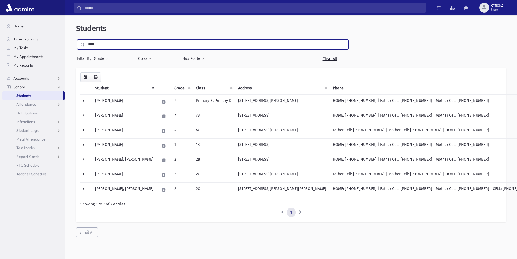
click at [114, 44] on input "****" at bounding box center [216, 45] width 263 height 10
type input "***"
click at [76, 40] on input "submit" at bounding box center [83, 43] width 15 height 7
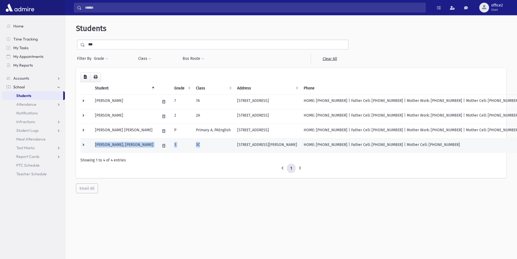
drag, startPoint x: 103, startPoint y: 144, endPoint x: 189, endPoint y: 145, distance: 86.1
click at [189, 145] on tr "Libersohn, Yisroel Meir 3 3C 4 Juniper Lane Jackson, NJ 08527 HOME: (732) 998-3…" at bounding box center [301, 145] width 442 height 15
copy tr "Libersohn, Yisroel Meir 3 3C"
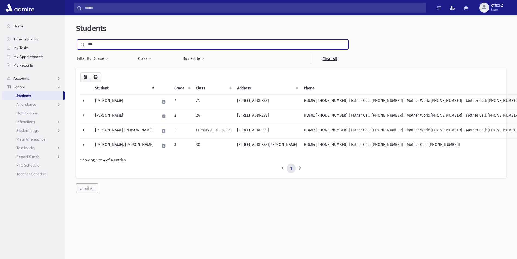
click at [123, 47] on input "***" at bounding box center [216, 45] width 263 height 10
type input "*****"
click at [76, 40] on input "submit" at bounding box center [83, 43] width 15 height 7
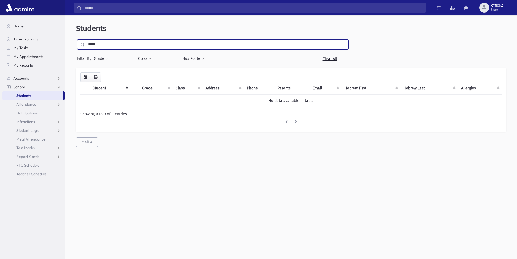
click at [123, 47] on input "*****" at bounding box center [216, 45] width 263 height 10
type input "****"
click at [76, 40] on input "submit" at bounding box center [83, 43] width 15 height 7
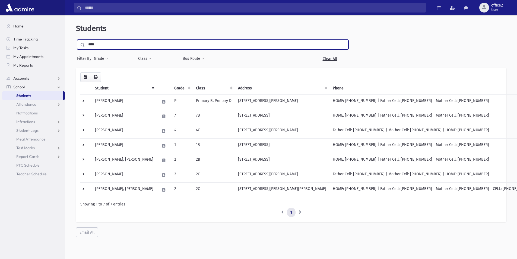
drag, startPoint x: 128, startPoint y: 44, endPoint x: 0, endPoint y: 40, distance: 128.6
click at [0, 41] on div "Search Results All Accounts" at bounding box center [258, 136] width 517 height 273
type input "****"
click at [76, 40] on input "submit" at bounding box center [83, 43] width 15 height 7
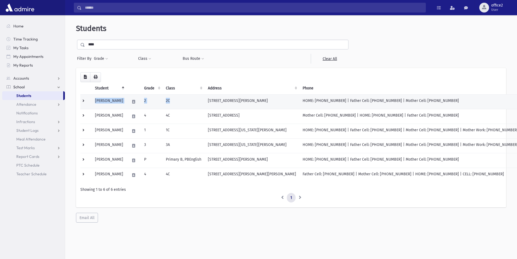
drag, startPoint x: 96, startPoint y: 100, endPoint x: 187, endPoint y: 108, distance: 91.3
click at [187, 108] on tr "[PERSON_NAME] 2 [GEOGRAPHIC_DATA][STREET_ADDRESS][PERSON_NAME] HOME: [PHONE_NUM…" at bounding box center [300, 101] width 441 height 15
copy tr "[PERSON_NAME] 2 2C"
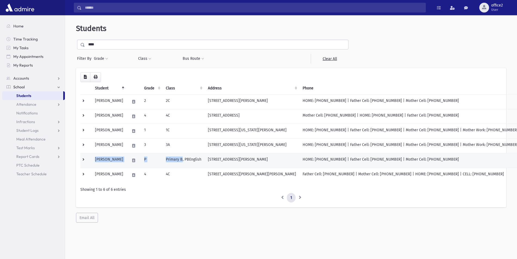
drag, startPoint x: 93, startPoint y: 156, endPoint x: 194, endPoint y: 160, distance: 100.9
click at [194, 160] on tr "[PERSON_NAME] P Primary B, PBEnglish [STREET_ADDRESS][PERSON_NAME] HOME: [PHONE…" at bounding box center [300, 160] width 441 height 15
copy tr "[PERSON_NAME] P Primary B"
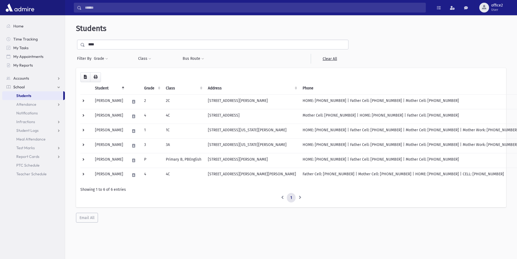
drag, startPoint x: 121, startPoint y: 48, endPoint x: 0, endPoint y: 36, distance: 122.0
click at [0, 39] on div "Search Results All Accounts" at bounding box center [258, 136] width 517 height 273
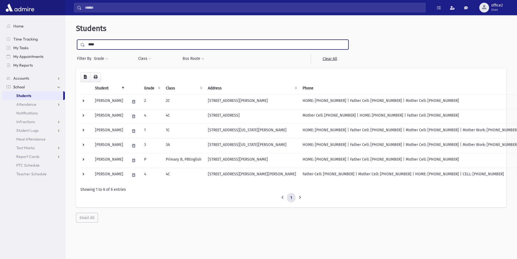
type input "****"
click at [76, 40] on input "submit" at bounding box center [83, 43] width 15 height 7
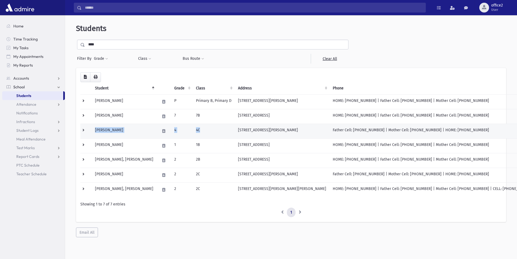
drag, startPoint x: 94, startPoint y: 128, endPoint x: 190, endPoint y: 129, distance: 95.6
click at [190, 129] on tr "Lieberman, Nochum Tzvi 4 4C 1 Dover Street Jackson, NJ 08527 Father Cell: (917)…" at bounding box center [308, 131] width 457 height 15
copy tr "Lieberman, Nochum Tzvi 4 4C"
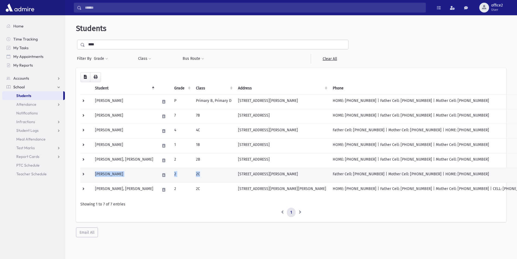
drag, startPoint x: 93, startPoint y: 173, endPoint x: 190, endPoint y: 175, distance: 97.3
click at [190, 175] on tr "Lieberman, Yisroel 2 2C 1 Dover Street Jackson, NJ 08527 Father Cell: (917) 789…" at bounding box center [308, 175] width 457 height 15
copy tr "Lieberman, Yisroel 2 2C"
drag, startPoint x: 145, startPoint y: 41, endPoint x: 0, endPoint y: 31, distance: 145.7
click at [0, 36] on div "Search Results All Accounts" at bounding box center [258, 136] width 517 height 273
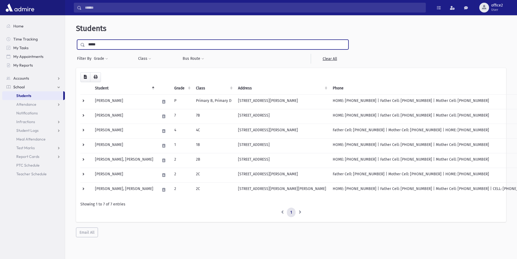
type input "*****"
click at [76, 40] on input "submit" at bounding box center [83, 43] width 15 height 7
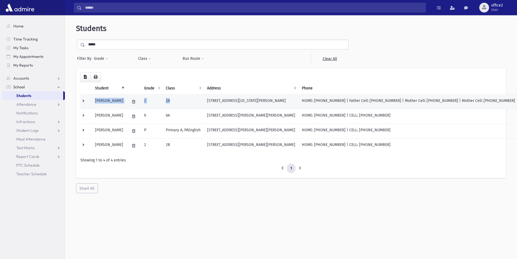
drag, startPoint x: 94, startPoint y: 99, endPoint x: 178, endPoint y: 100, distance: 83.7
click at [178, 100] on tr "[PERSON_NAME] 2 2A [STREET_ADDRESS][US_STATE][PERSON_NAME] HOME: [PHONE_NUMBER]…" at bounding box center [299, 101] width 438 height 15
copy tr "[PERSON_NAME] 2 2A"
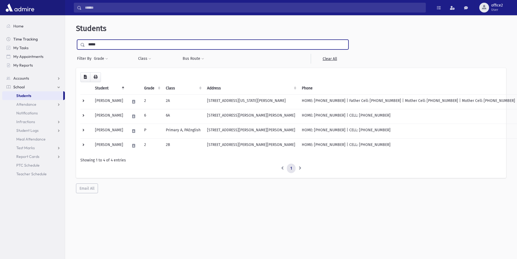
drag, startPoint x: 157, startPoint y: 46, endPoint x: 14, endPoint y: 37, distance: 143.2
click at [15, 37] on div "Search Results All Accounts" at bounding box center [258, 136] width 517 height 273
type input "*****"
click at [76, 40] on input "submit" at bounding box center [83, 43] width 15 height 7
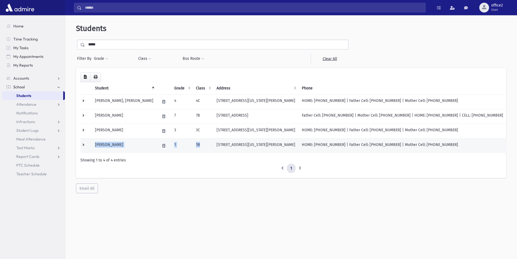
drag, startPoint x: 95, startPoint y: 143, endPoint x: 179, endPoint y: 149, distance: 84.4
click at [179, 149] on tr "Josilowsky, Yitzy 1 1B 18 Wyoming Drive Jackson, NJ 08527 HOME: (732) 573-5560 …" at bounding box center [293, 145] width 426 height 15
copy tr "Josilowsky, Yitzy 1 1B"
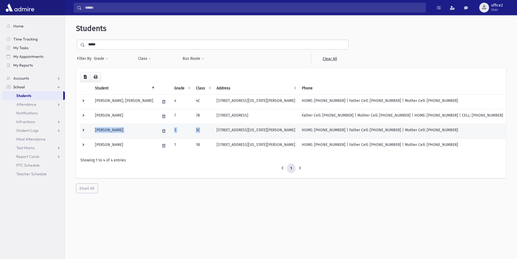
drag, startPoint x: 95, startPoint y: 129, endPoint x: 186, endPoint y: 132, distance: 91.0
click at [186, 132] on tr "Josilowsky, Yechiel 3 3C 18 Wyoming Drive Jackson, NJ 08527 HOME: (732) 573-556…" at bounding box center [293, 131] width 426 height 15
copy tr "Josilowsky, Yechiel 3 3C"
drag, startPoint x: 198, startPoint y: 130, endPoint x: 258, endPoint y: 131, distance: 60.3
click at [258, 131] on td "18 Wyoming Drive Jackson, NJ 08527" at bounding box center [256, 131] width 85 height 15
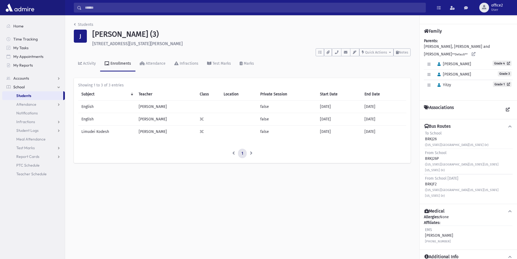
click at [43, 94] on link "Students" at bounding box center [32, 95] width 61 height 9
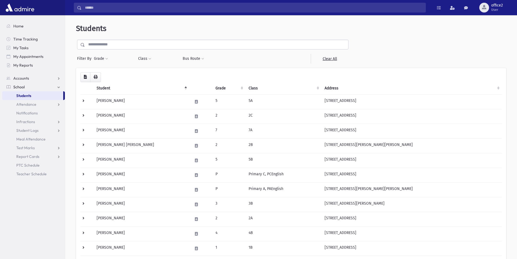
click at [131, 49] on input "text" at bounding box center [216, 45] width 263 height 10
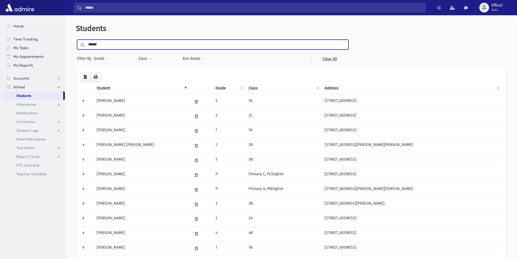
type input "******"
click at [76, 40] on input "submit" at bounding box center [83, 43] width 15 height 7
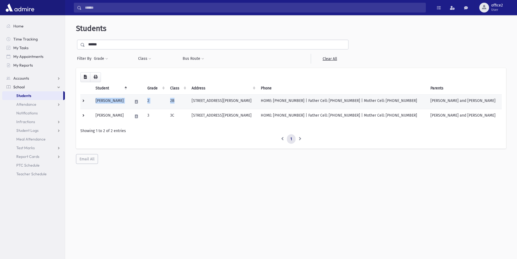
drag, startPoint x: 96, startPoint y: 100, endPoint x: 187, endPoint y: 100, distance: 91.3
click at [187, 100] on tr "[PERSON_NAME] 2 2B [STREET_ADDRESS][PERSON_NAME] HOME: [PHONE_NUMBER] | Father …" at bounding box center [291, 101] width 422 height 15
copy tr "[PERSON_NAME] 2 2B"
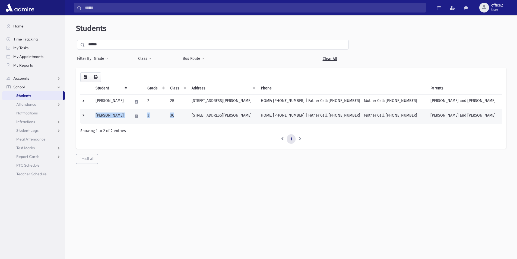
drag, startPoint x: 95, startPoint y: 115, endPoint x: 183, endPoint y: 115, distance: 88.0
click at [183, 115] on tr "[PERSON_NAME] 3 3C [STREET_ADDRESS][PERSON_NAME] HOME: [PHONE_NUMBER] | Father …" at bounding box center [291, 116] width 422 height 15
copy tr "[PERSON_NAME] 3 3C"
